Goal: Find specific page/section: Find specific page/section

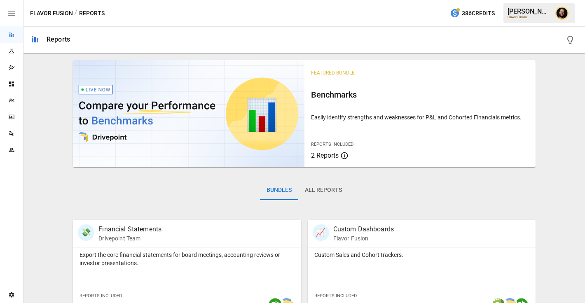
click at [14, 101] on icon "Plans" at bounding box center [11, 100] width 5 height 4
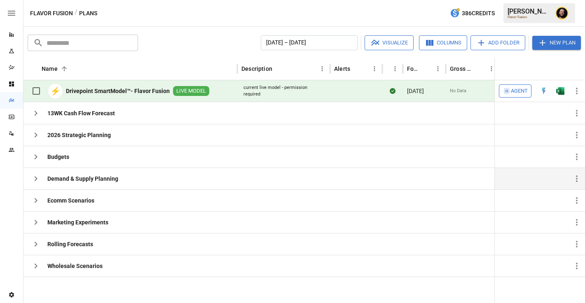
click at [36, 179] on icon "button" at bounding box center [36, 178] width 3 height 5
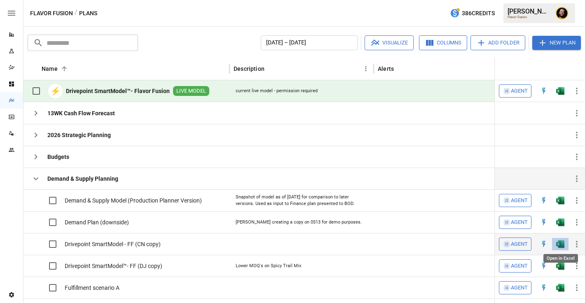
click at [562, 205] on img "Open in Excel" at bounding box center [560, 200] width 8 height 8
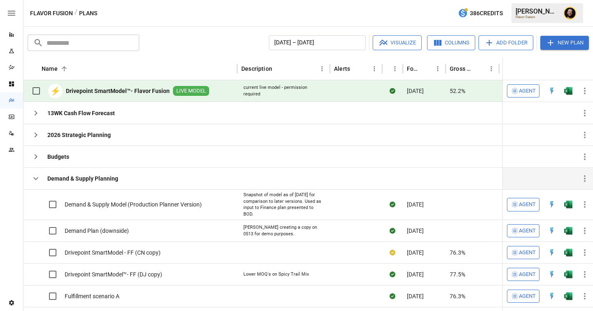
click at [33, 180] on icon "button" at bounding box center [36, 179] width 10 height 10
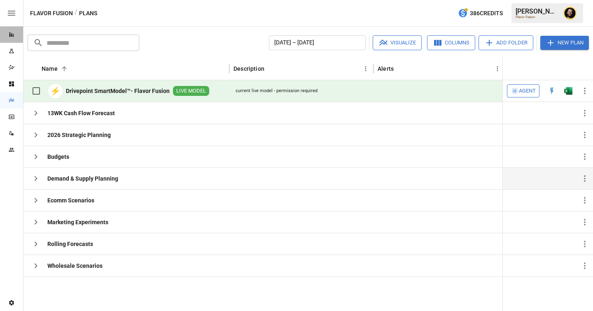
click at [15, 30] on div "Reports" at bounding box center [11, 34] width 23 height 16
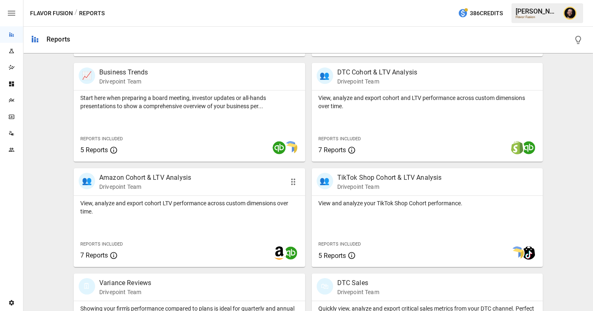
scroll to position [469, 0]
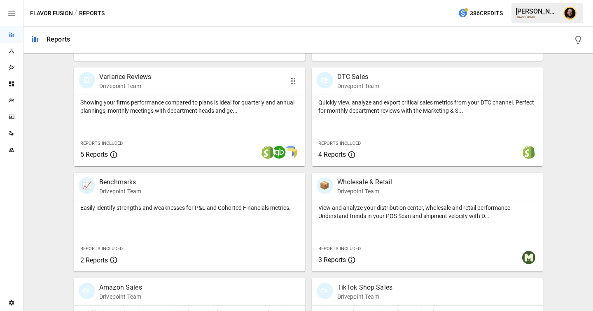
click at [170, 112] on p "Showing your firm's performance compared to plans is ideal for quarterly and an…" at bounding box center [189, 106] width 218 height 16
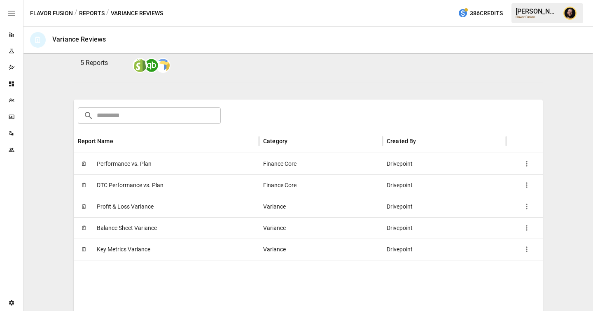
scroll to position [89, 0]
click at [9, 34] on icon "Reports" at bounding box center [11, 35] width 5 height 5
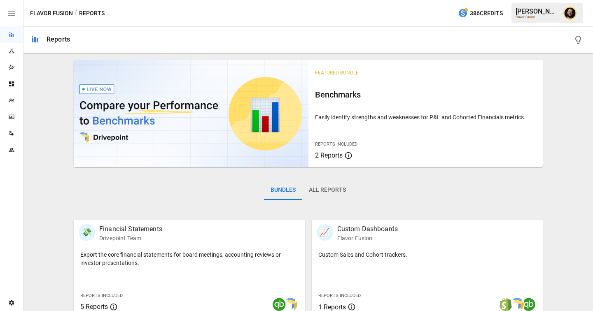
scroll to position [103, 0]
